Goal: Transaction & Acquisition: Purchase product/service

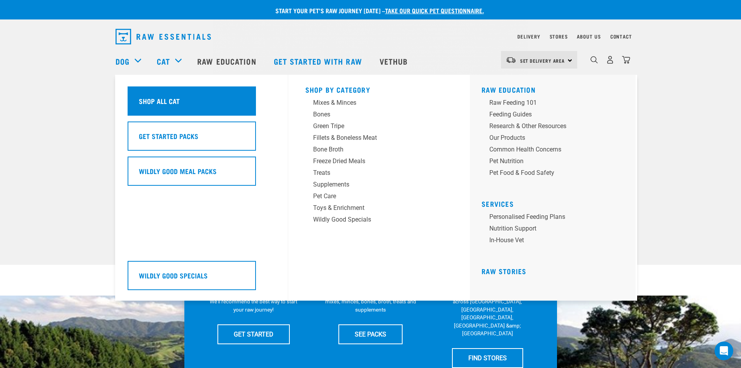
click at [179, 95] on div "Shop All Cat" at bounding box center [192, 100] width 128 height 29
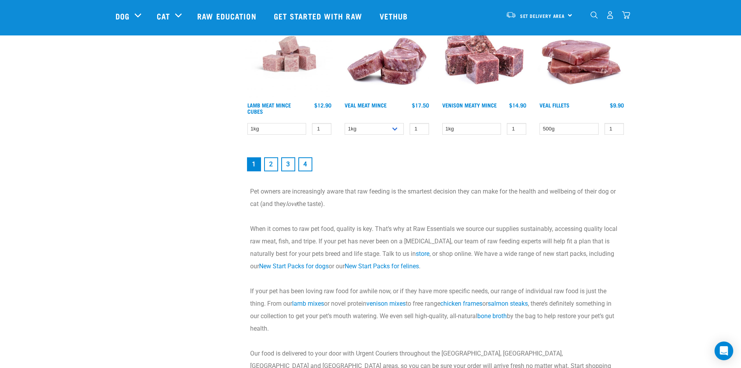
scroll to position [1128, 0]
click at [269, 165] on link "2" at bounding box center [271, 163] width 14 height 14
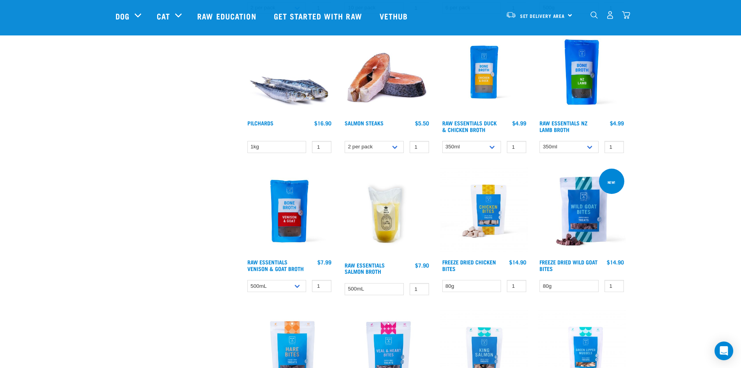
scroll to position [467, 0]
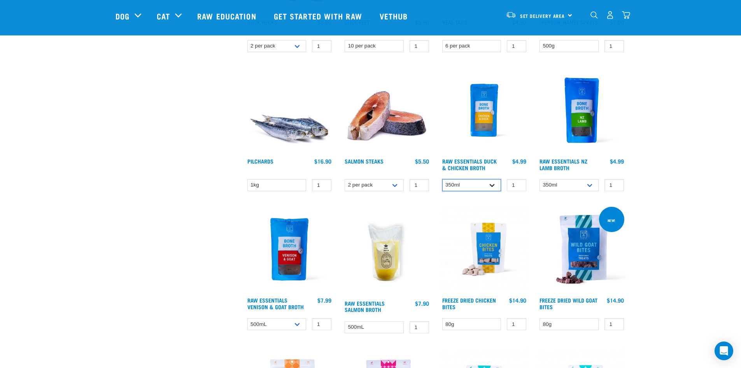
click at [488, 183] on select "350ml Bulk (40 pack)" at bounding box center [471, 185] width 59 height 12
select select "696497"
click at [442, 179] on select "350ml Bulk (40 pack)" at bounding box center [471, 185] width 59 height 12
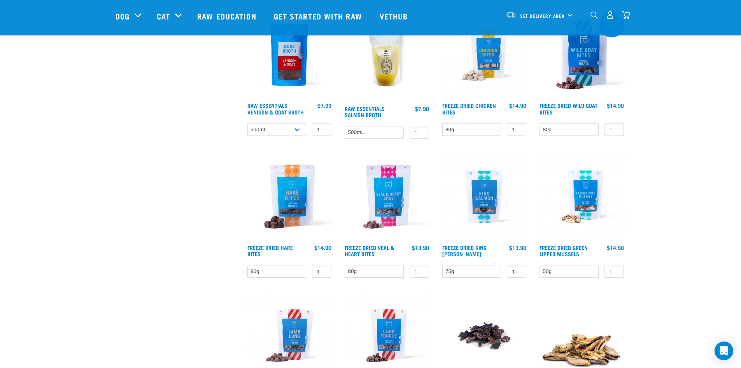
scroll to position [623, 0]
